Goal: Transaction & Acquisition: Purchase product/service

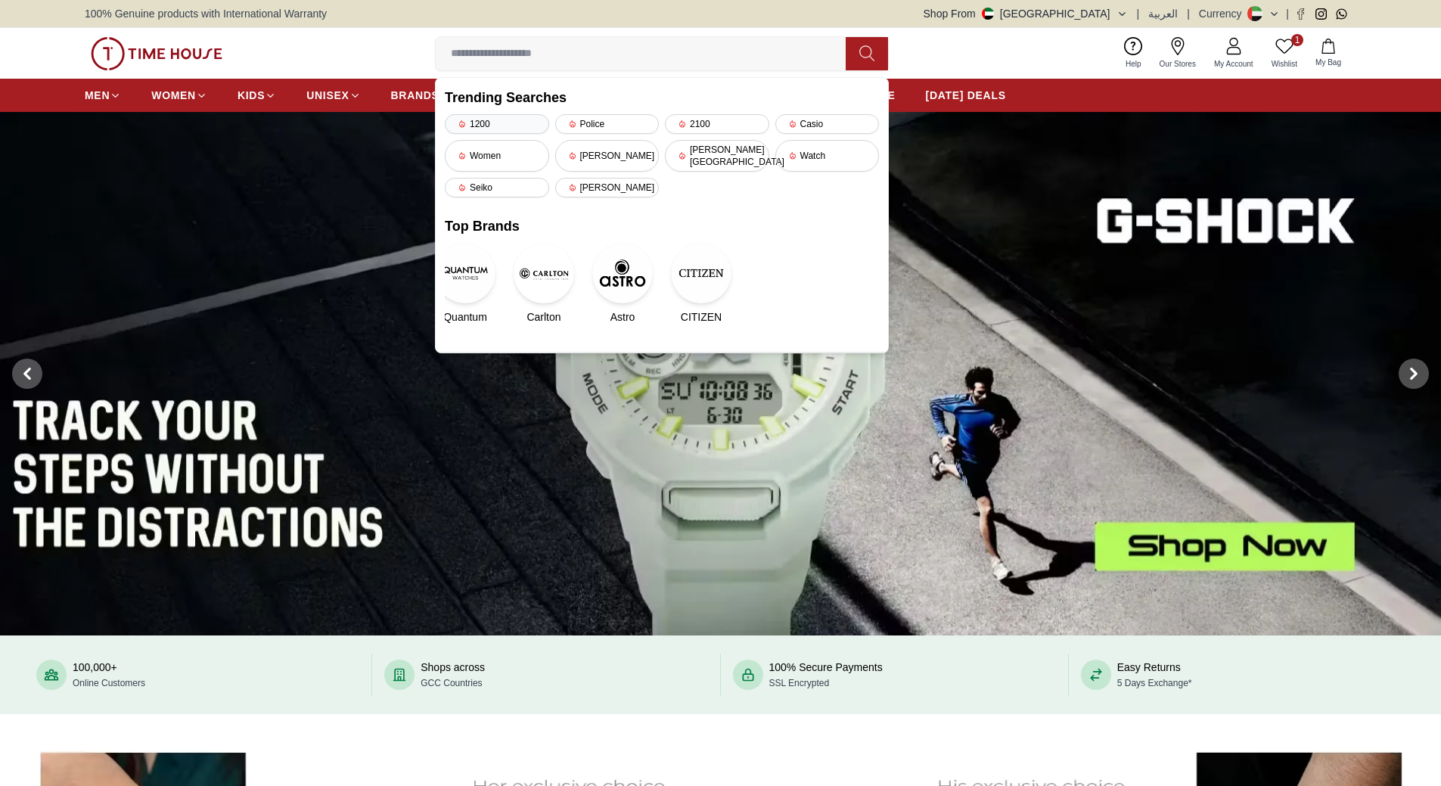
click at [495, 127] on div "1200" at bounding box center [497, 124] width 104 height 20
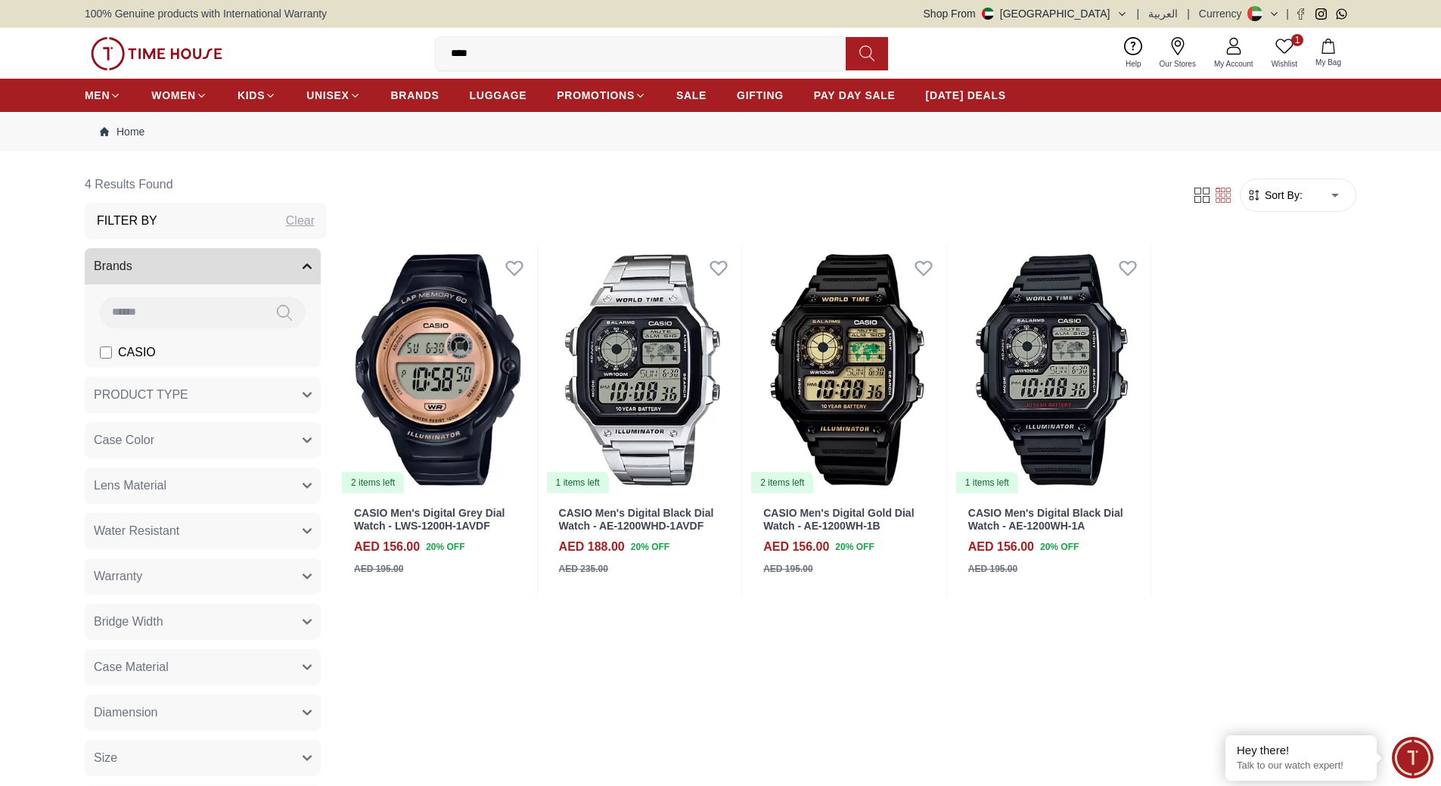
click at [1287, 51] on icon at bounding box center [1283, 46] width 17 height 14
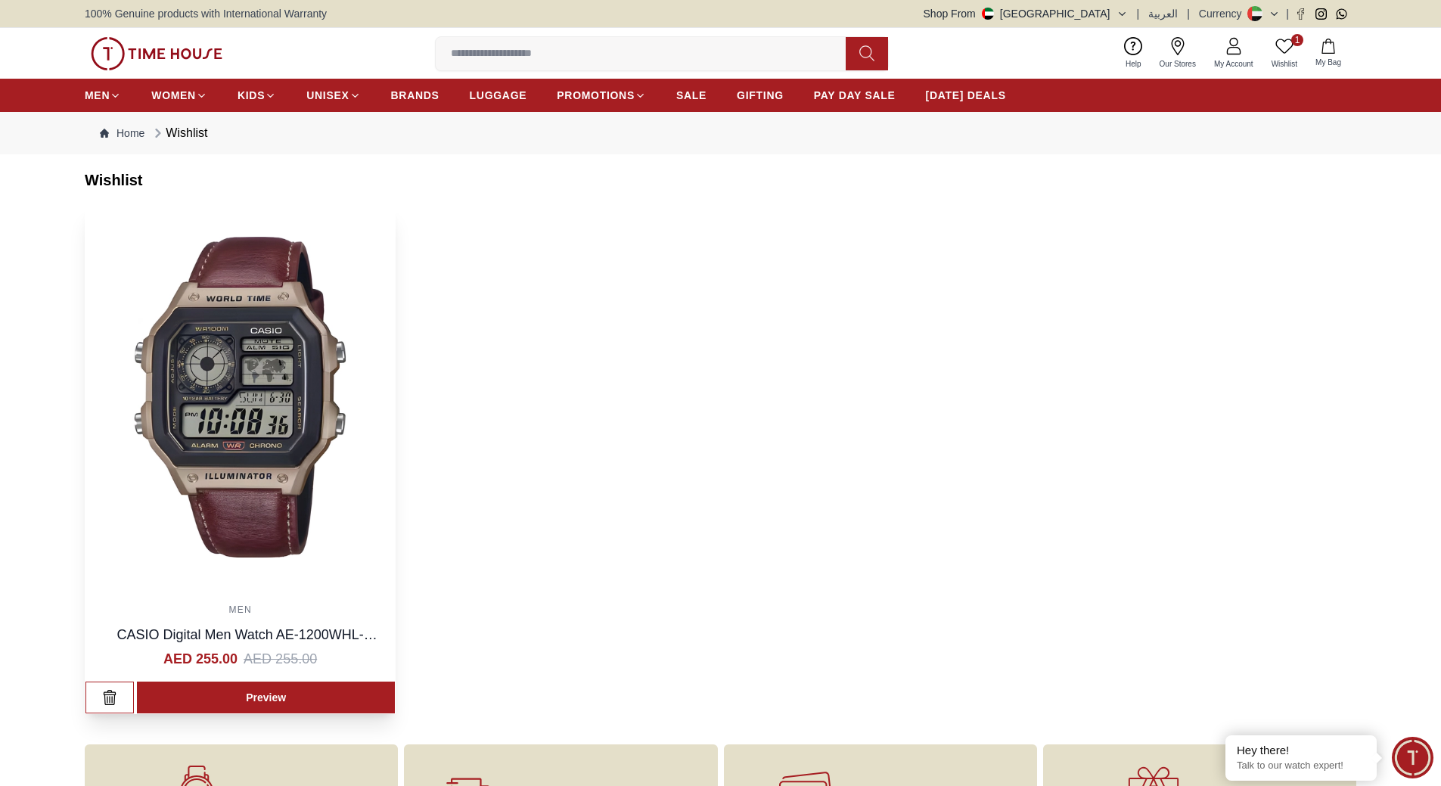
click at [225, 440] on img at bounding box center [239, 396] width 309 height 381
